Goal: Find contact information: Find contact information

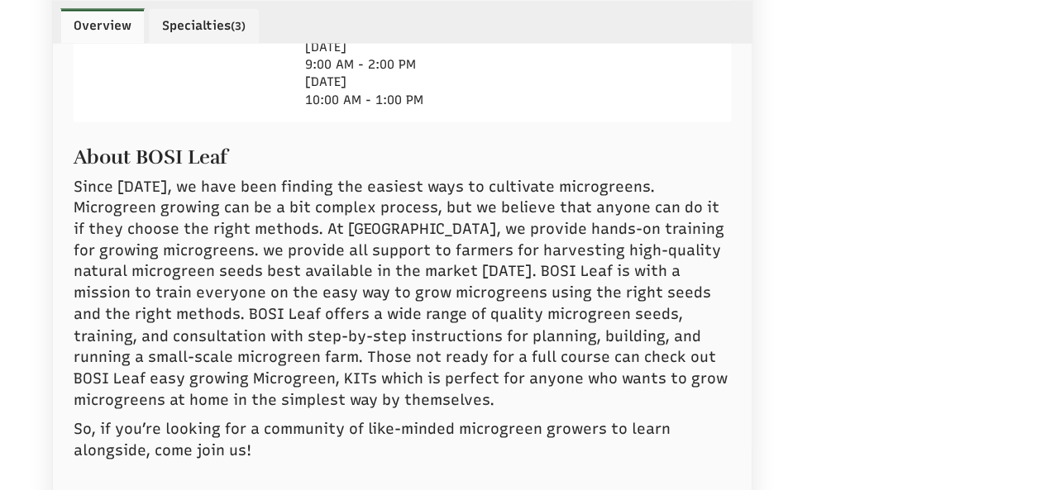
select select "Language Translate Widget"
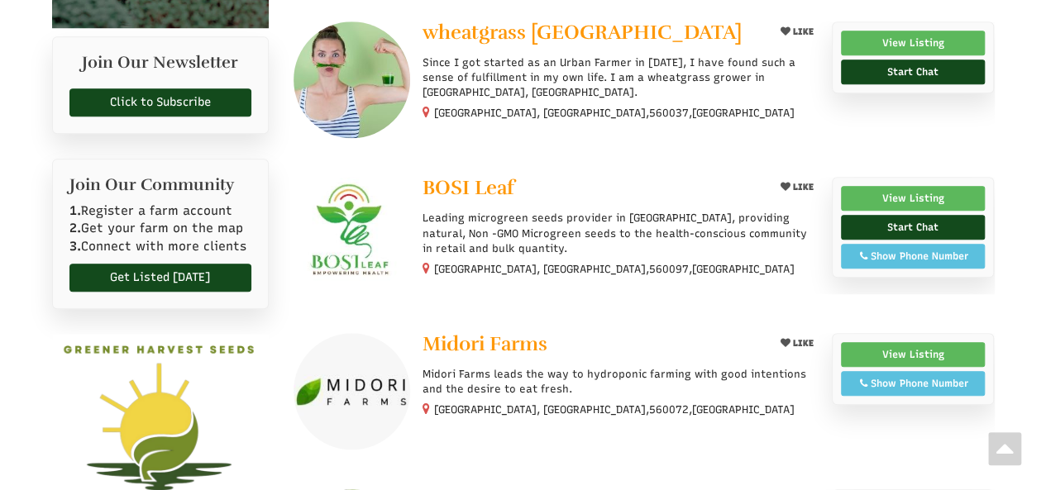
scroll to position [648, 0]
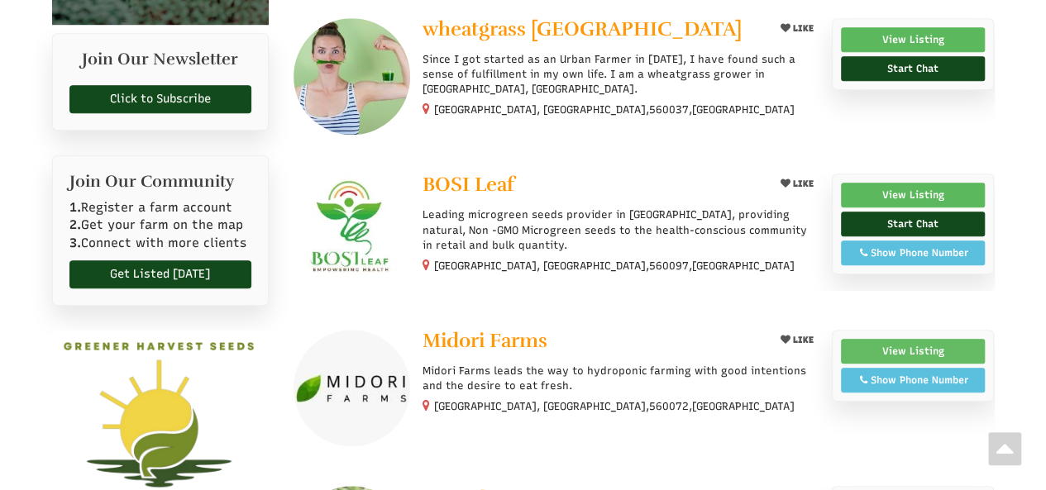
click at [931, 343] on link "View Listing" at bounding box center [913, 351] width 145 height 25
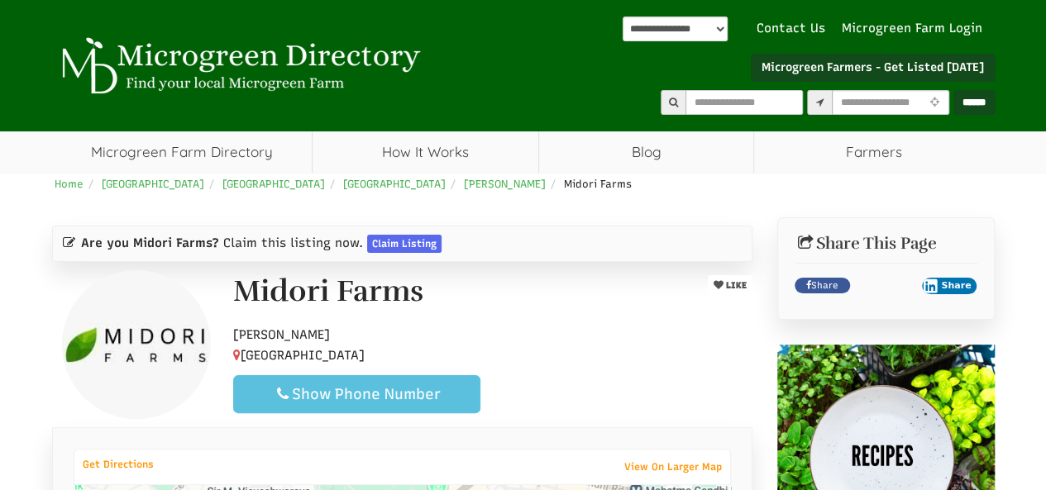
drag, startPoint x: 421, startPoint y: 293, endPoint x: 222, endPoint y: 303, distance: 198.6
click at [222, 303] on div "Midori Farms" at bounding box center [447, 295] width 453 height 41
copy h1 "Midori Farms"
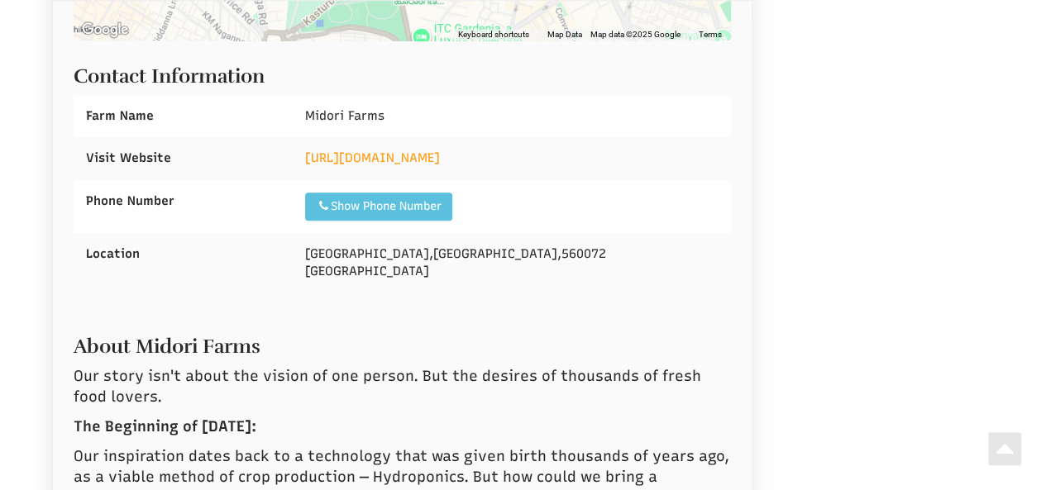
scroll to position [615, 0]
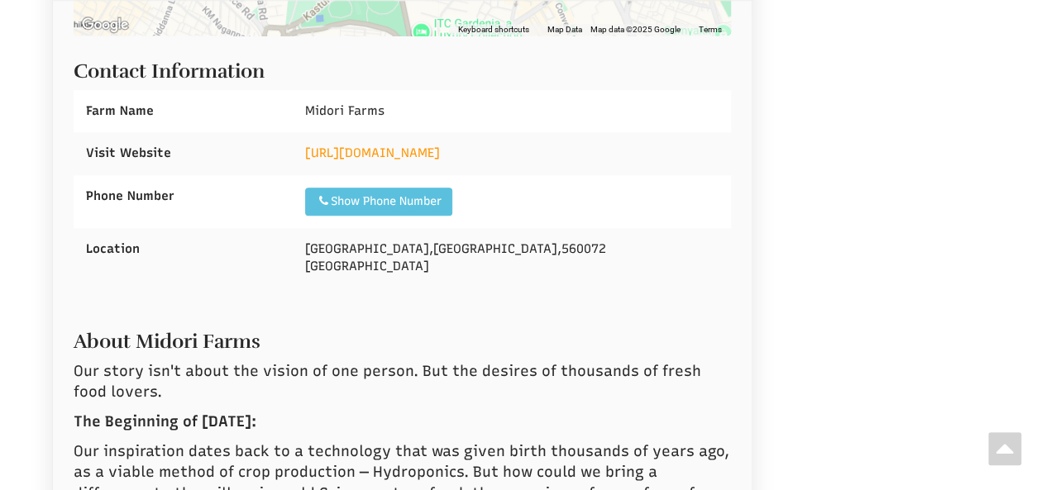
drag, startPoint x: 484, startPoint y: 151, endPoint x: 302, endPoint y: 153, distance: 181.8
click at [302, 153] on div "https://www.midorifarms.in/" at bounding box center [512, 153] width 438 height 42
copy link "https://www.midorifarms.in/"
click at [455, 326] on h2 "About Midori Farms" at bounding box center [403, 337] width 658 height 30
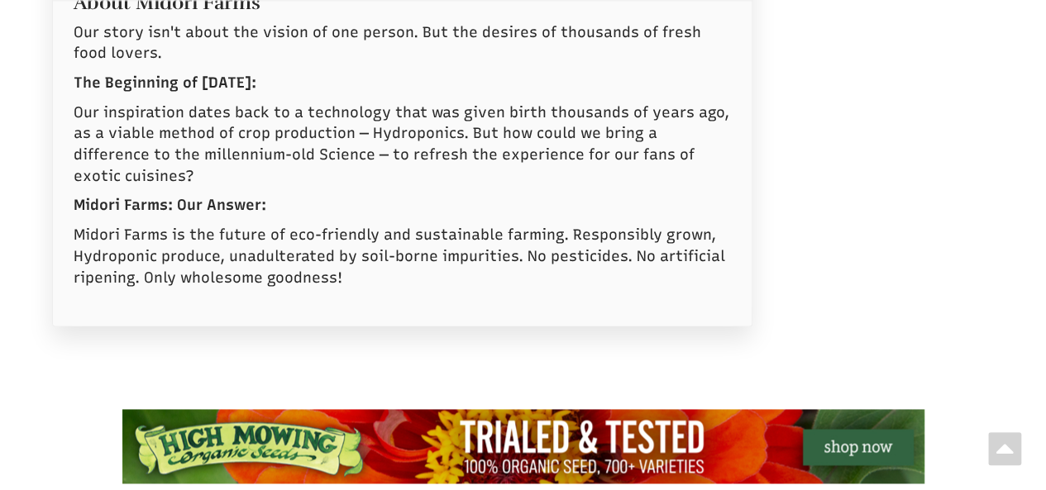
scroll to position [525, 0]
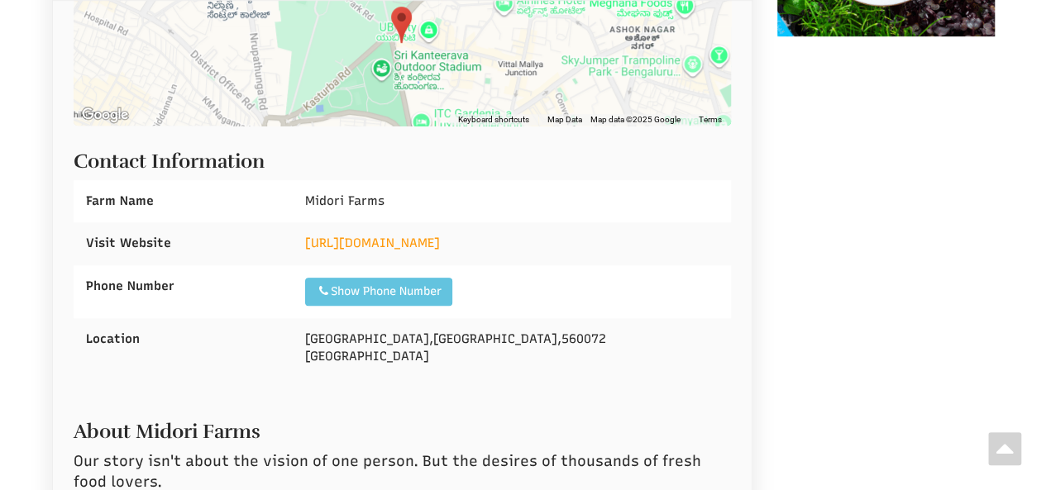
click at [407, 278] on div "Show Phone Number Call: 91 9326181745" at bounding box center [378, 292] width 147 height 28
click at [383, 289] on div "Show Phone Number" at bounding box center [379, 291] width 126 height 17
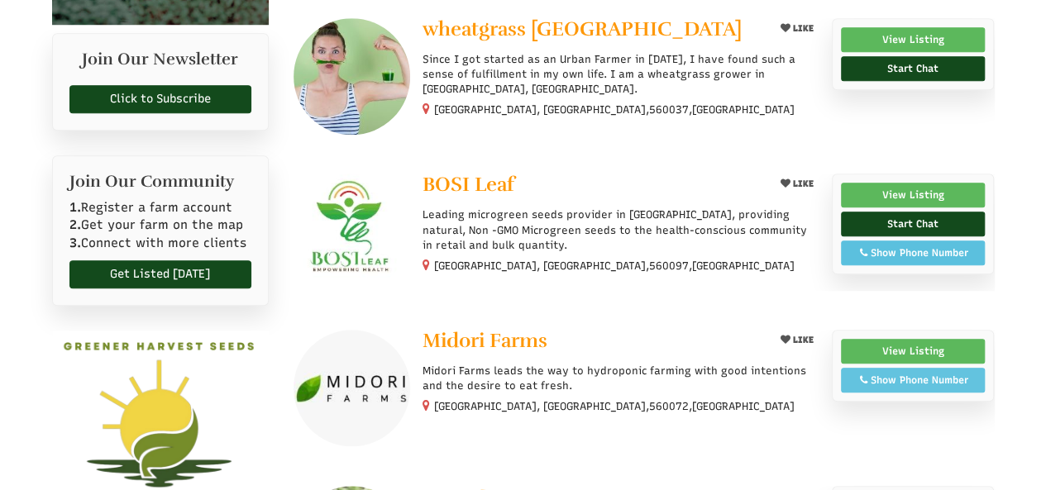
click at [938, 375] on div "Show Phone Number" at bounding box center [913, 380] width 126 height 15
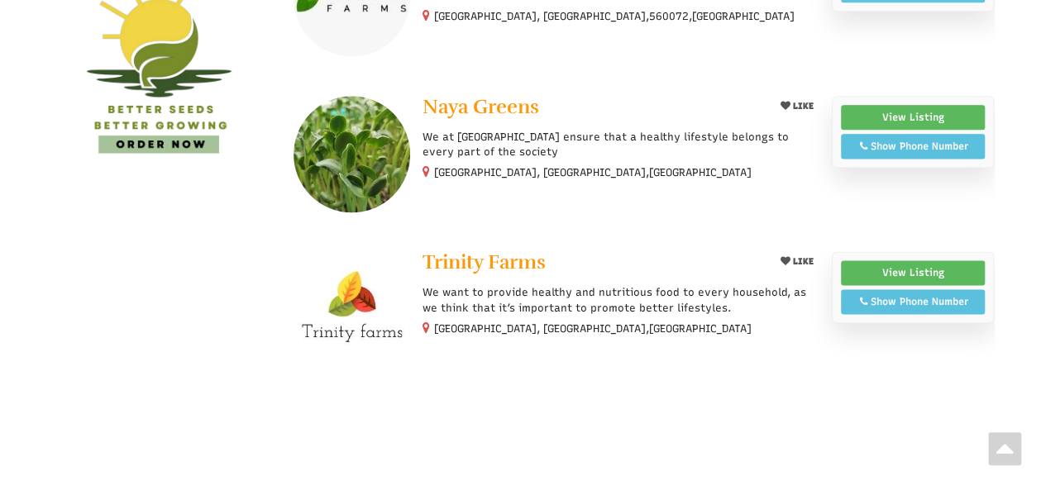
scroll to position [1074, 0]
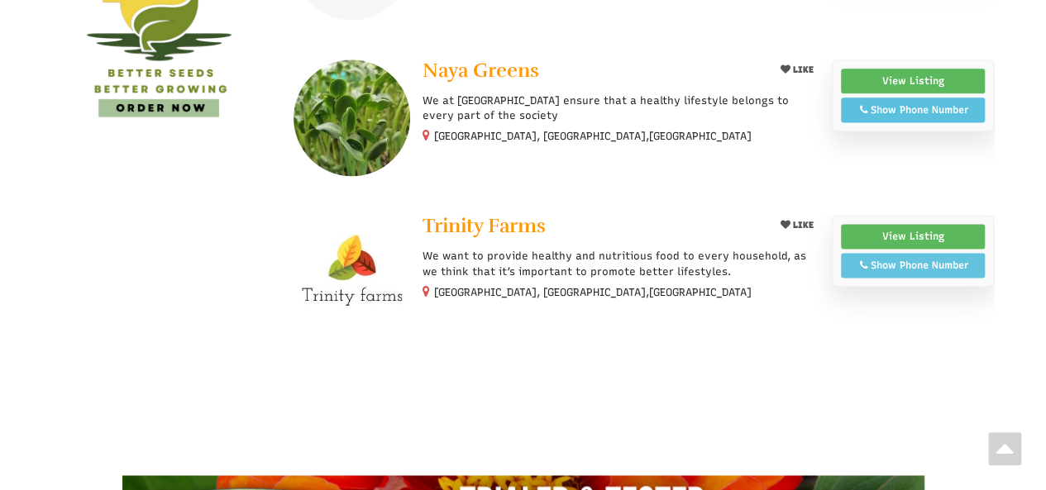
click at [937, 258] on div "Show Phone Number" at bounding box center [913, 265] width 126 height 15
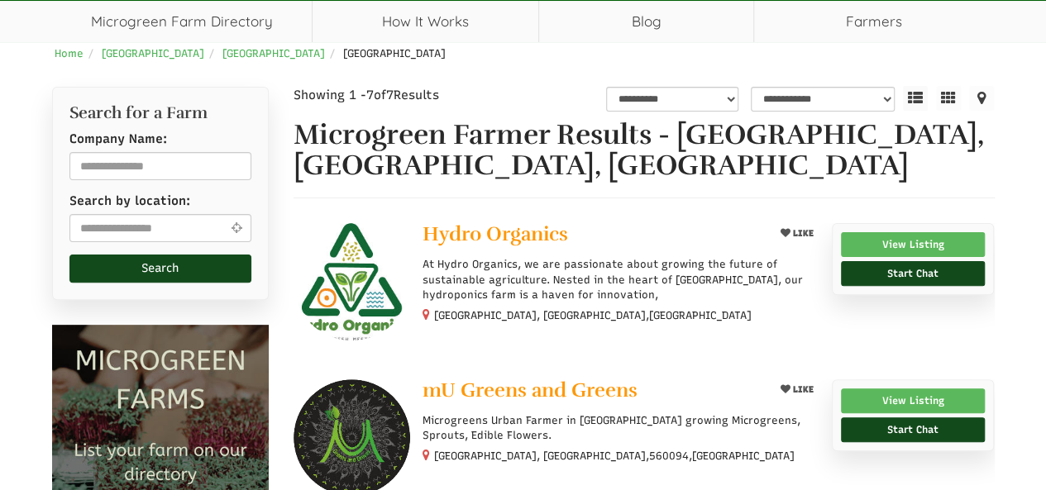
scroll to position [126, 0]
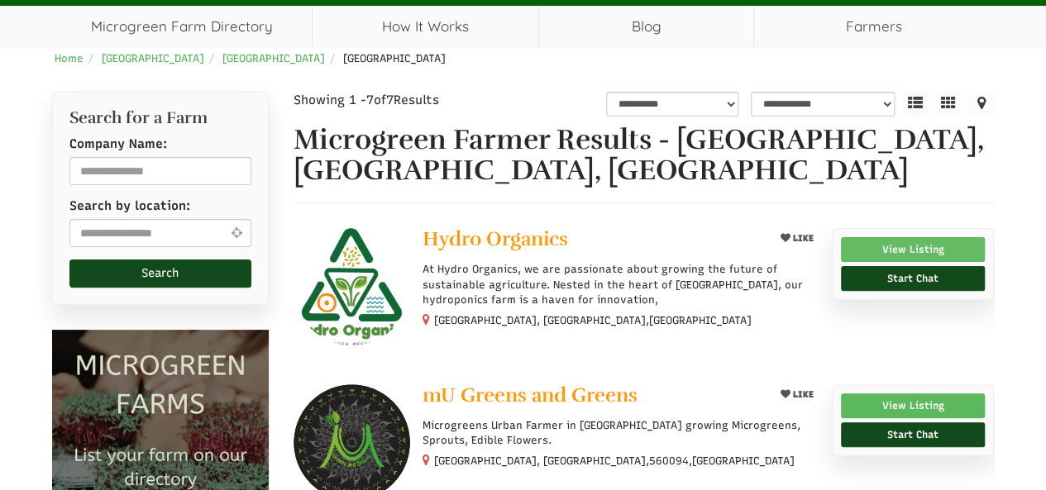
click at [922, 244] on link "View Listing" at bounding box center [913, 249] width 145 height 25
